Goal: Find specific page/section: Find specific page/section

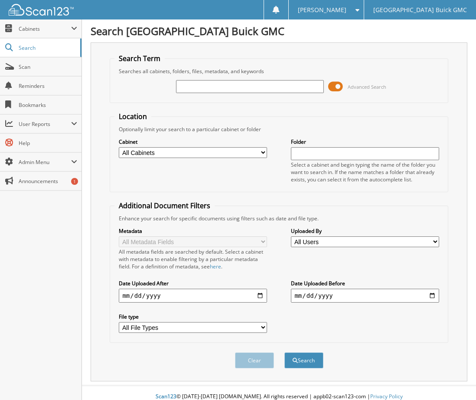
click at [209, 90] on input "text" at bounding box center [250, 86] width 148 height 13
type input "6162138"
click at [284, 353] on button "Search" at bounding box center [303, 361] width 39 height 16
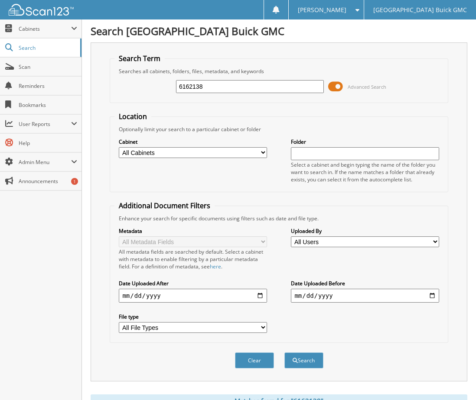
drag, startPoint x: 210, startPoint y: 85, endPoint x: 165, endPoint y: 89, distance: 45.2
click at [165, 89] on div "6162138 Advanced Search" at bounding box center [278, 86] width 328 height 23
type input "6163959"
drag, startPoint x: 250, startPoint y: 148, endPoint x: 248, endPoint y: 152, distance: 4.5
click at [248, 152] on select "All Cabinets 2017 DEALS 2018 DEALS 2019 DEALS 2020 DEALS 2021 CAR DEALS 2022 CA…" at bounding box center [193, 152] width 148 height 11
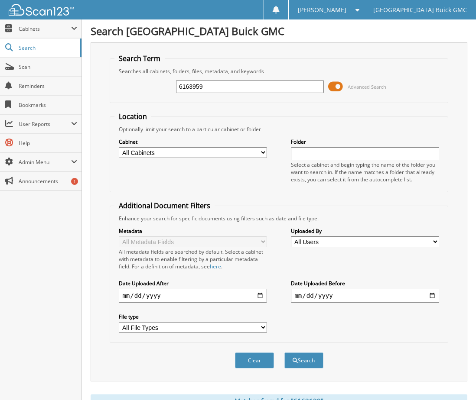
select select "9348"
click at [119, 147] on select "All Cabinets 2017 DEALS 2018 DEALS 2019 DEALS 2020 DEALS 2021 CAR DEALS 2022 CA…" at bounding box center [193, 152] width 148 height 11
click at [300, 362] on button "Search" at bounding box center [303, 361] width 39 height 16
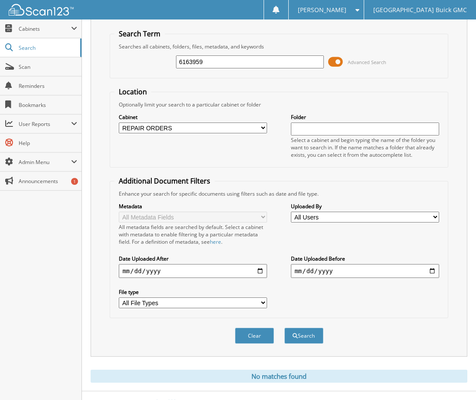
scroll to position [38, 0]
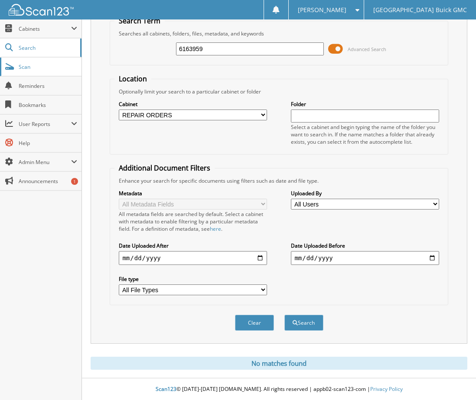
click at [19, 67] on span "Scan" at bounding box center [48, 66] width 58 height 7
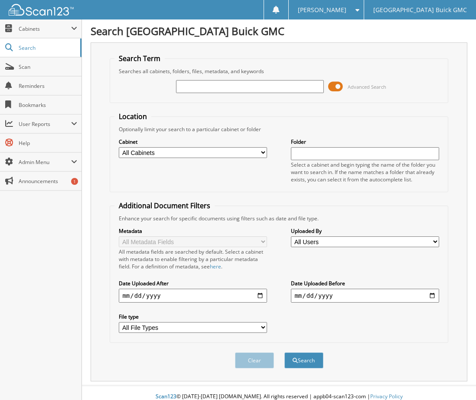
click at [241, 151] on select "All Cabinets 2017 DEALS 2018 DEALS 2019 DEALS 2020 DEALS 2021 CAR DEALS 2022 CA…" at bounding box center [193, 152] width 148 height 11
select select "9348"
click at [119, 147] on select "All Cabinets 2017 DEALS 2018 DEALS 2019 DEALS 2020 DEALS 2021 CAR DEALS 2022 CA…" at bounding box center [193, 152] width 148 height 11
click at [204, 94] on div at bounding box center [250, 86] width 148 height 15
click at [204, 85] on input "text" at bounding box center [250, 86] width 148 height 13
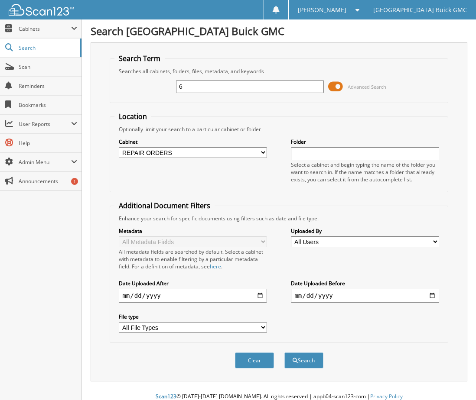
type input "6"
click at [330, 85] on span at bounding box center [335, 86] width 15 height 13
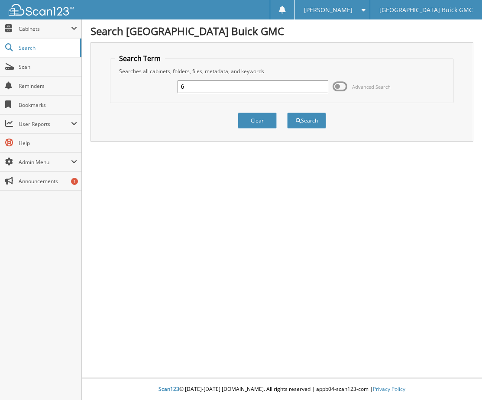
click at [194, 92] on input "6" at bounding box center [253, 86] width 150 height 13
type input "6164535"
click at [287, 113] on button "Search" at bounding box center [306, 121] width 39 height 16
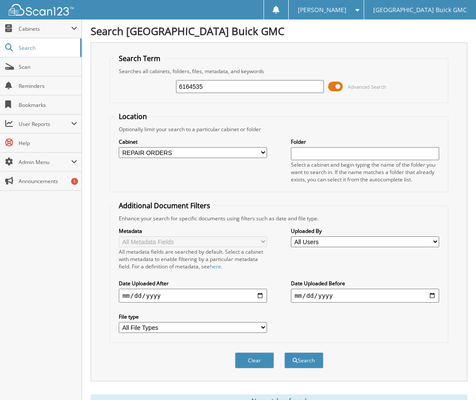
click at [332, 82] on span at bounding box center [335, 86] width 15 height 13
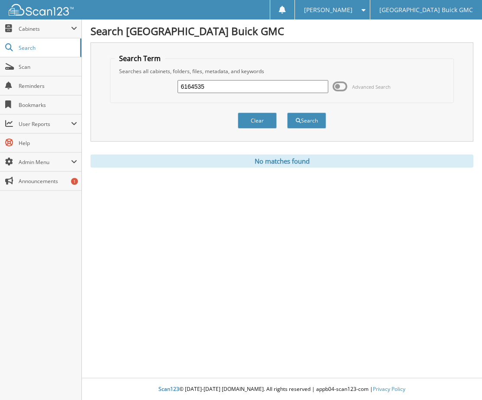
drag, startPoint x: 241, startPoint y: 207, endPoint x: 243, endPoint y: 175, distance: 31.7
click at [242, 206] on div "Search [GEOGRAPHIC_DATA] Buick GMC Search Term Searches all cabinets, folders, …" at bounding box center [282, 200] width 400 height 400
drag, startPoint x: 220, startPoint y: 89, endPoint x: 152, endPoint y: 94, distance: 68.6
click at [152, 94] on div "6164535 Advanced Search" at bounding box center [282, 86] width 334 height 23
click at [23, 66] on span "Scan" at bounding box center [48, 66] width 58 height 7
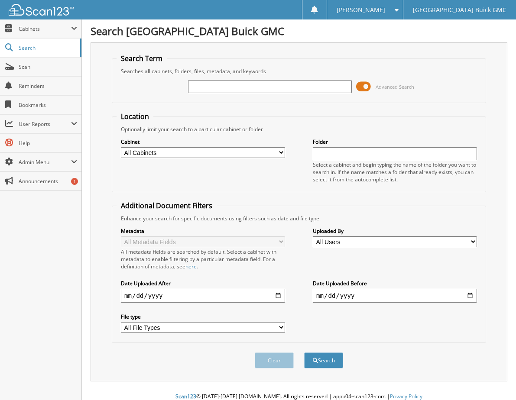
click at [218, 87] on input "text" at bounding box center [270, 86] width 164 height 13
type input "6164535"
click at [304, 353] on button "Search" at bounding box center [323, 361] width 39 height 16
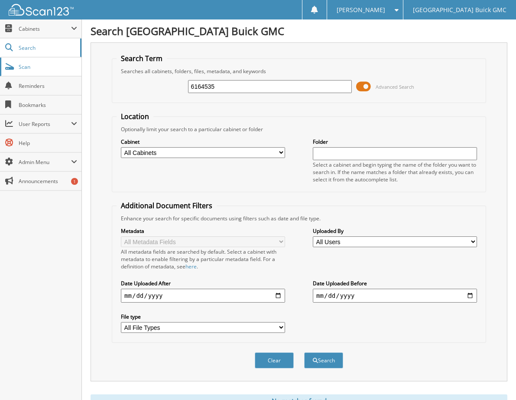
click at [26, 64] on span "Scan" at bounding box center [48, 66] width 58 height 7
